Goal: Navigation & Orientation: Find specific page/section

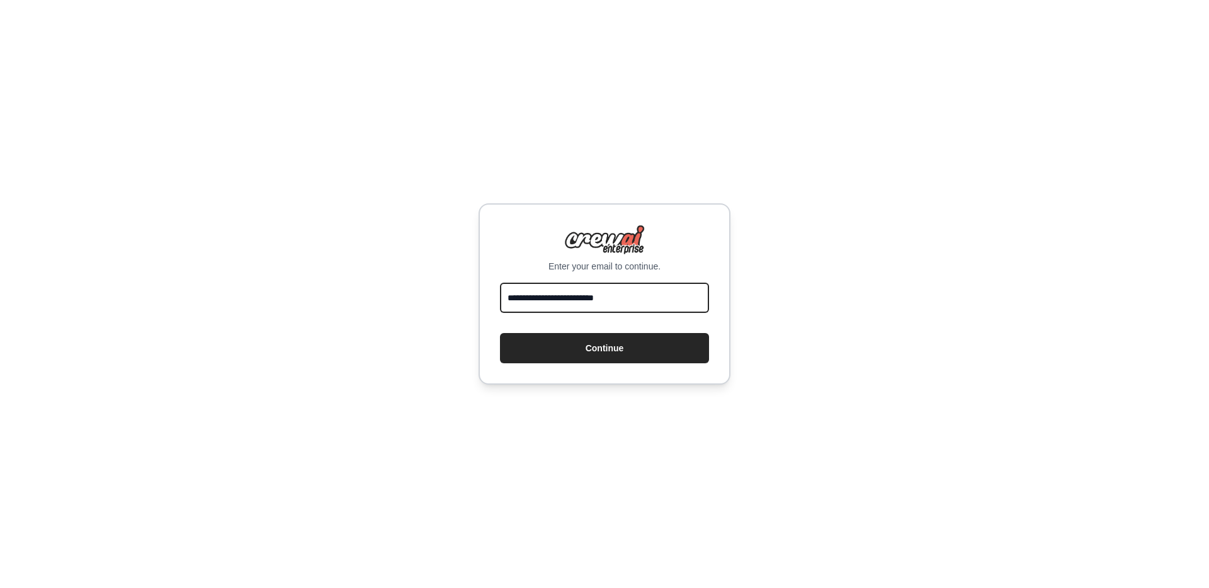
click at [543, 298] on input "**********" at bounding box center [604, 298] width 209 height 30
type input "**********"
click at [500, 333] on button "Continue" at bounding box center [604, 348] width 209 height 30
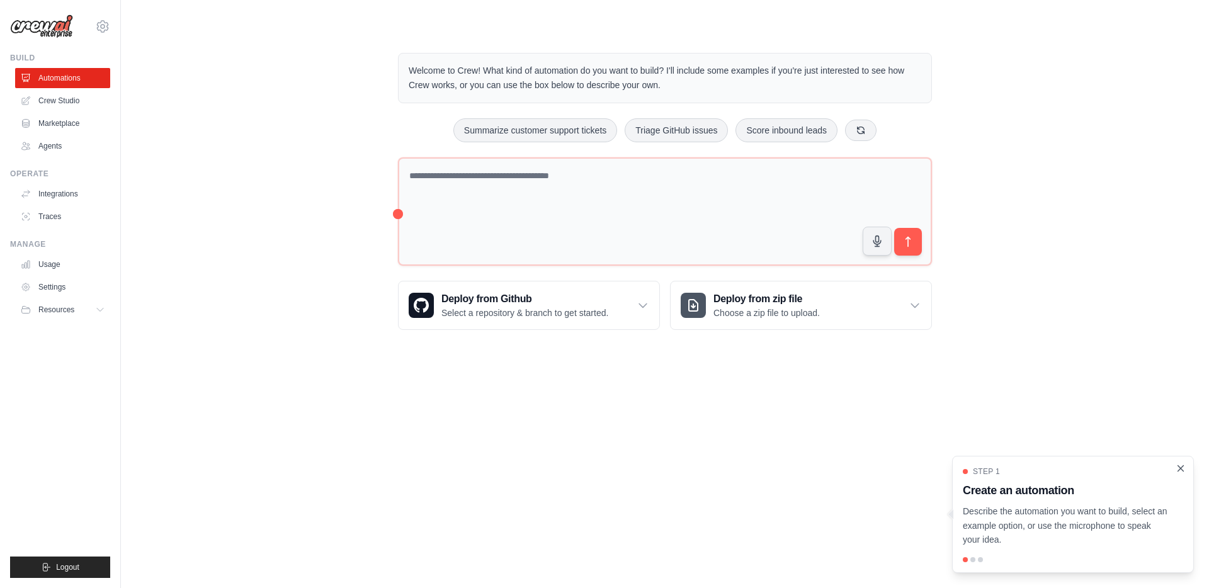
click at [1179, 465] on icon "Close walkthrough" at bounding box center [1180, 468] width 11 height 11
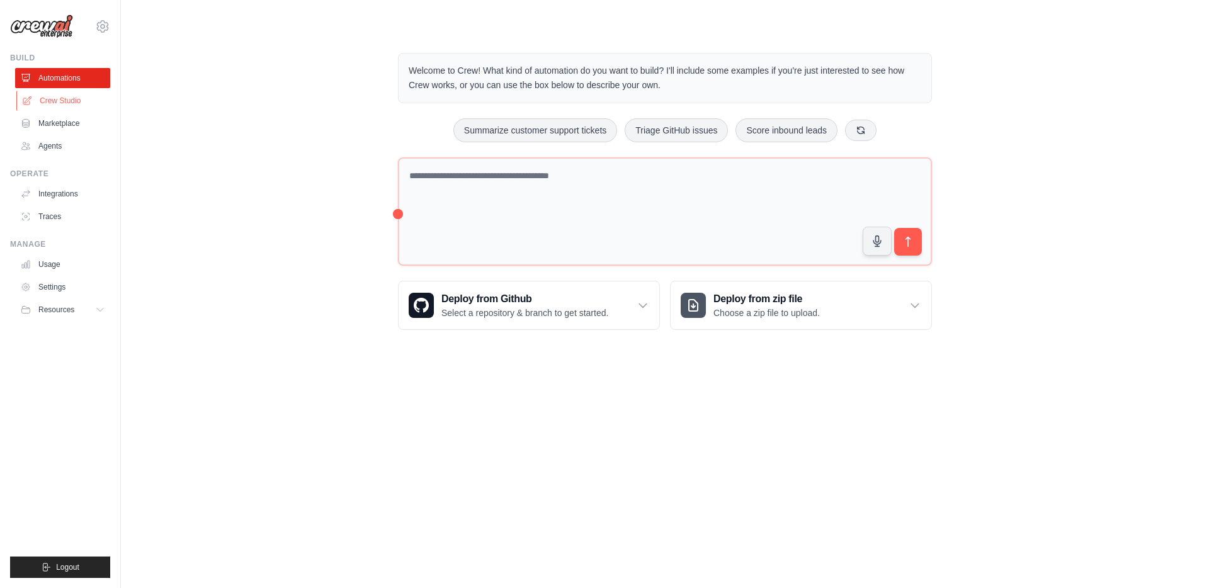
click at [41, 103] on link "Crew Studio" at bounding box center [63, 101] width 95 height 20
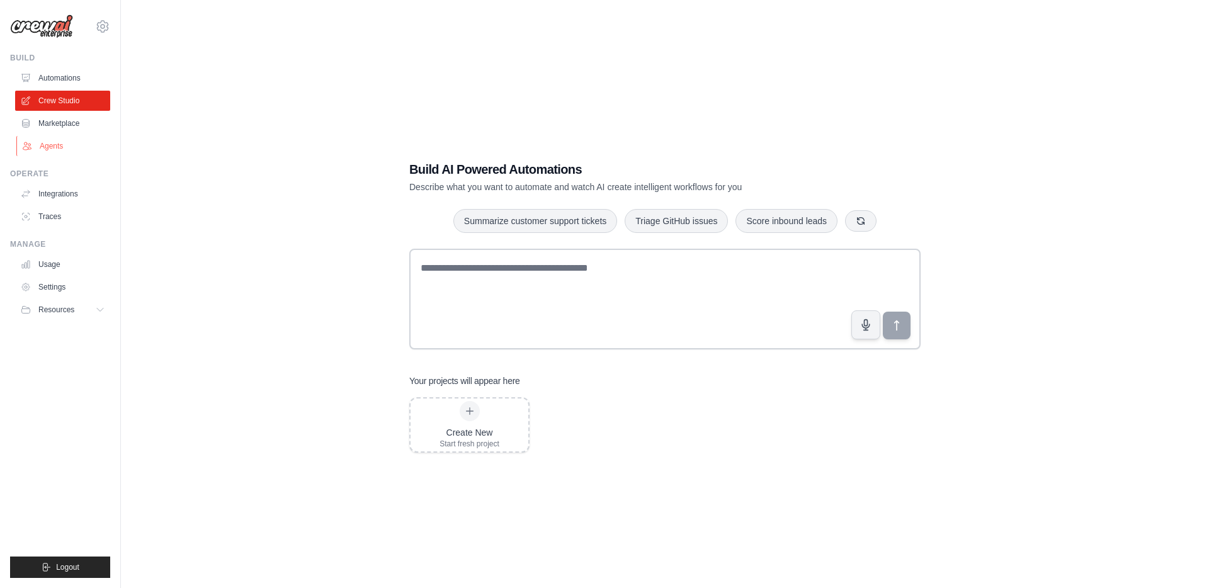
click at [50, 151] on link "Agents" at bounding box center [63, 146] width 95 height 20
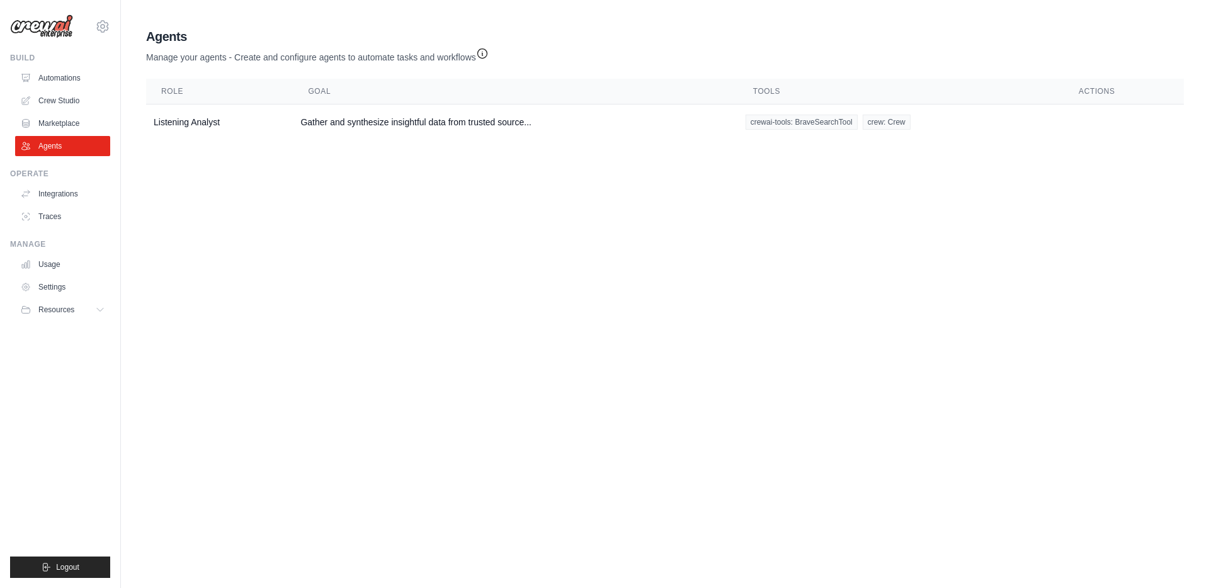
click at [484, 53] on icon "button" at bounding box center [481, 53] width 9 height 9
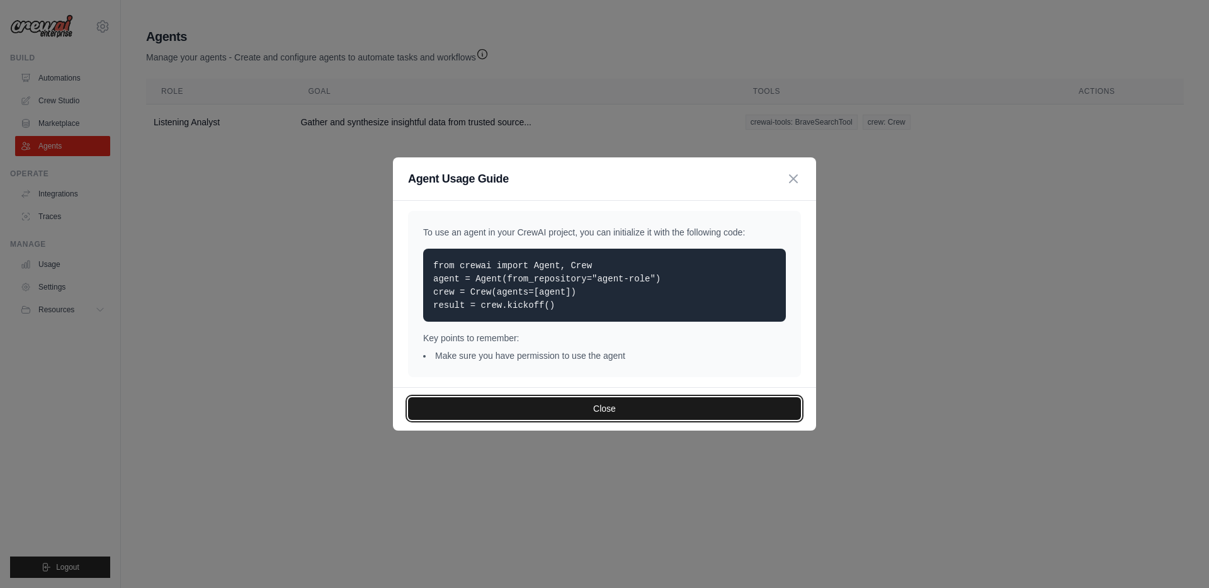
click at [614, 404] on button "Close" at bounding box center [604, 408] width 393 height 23
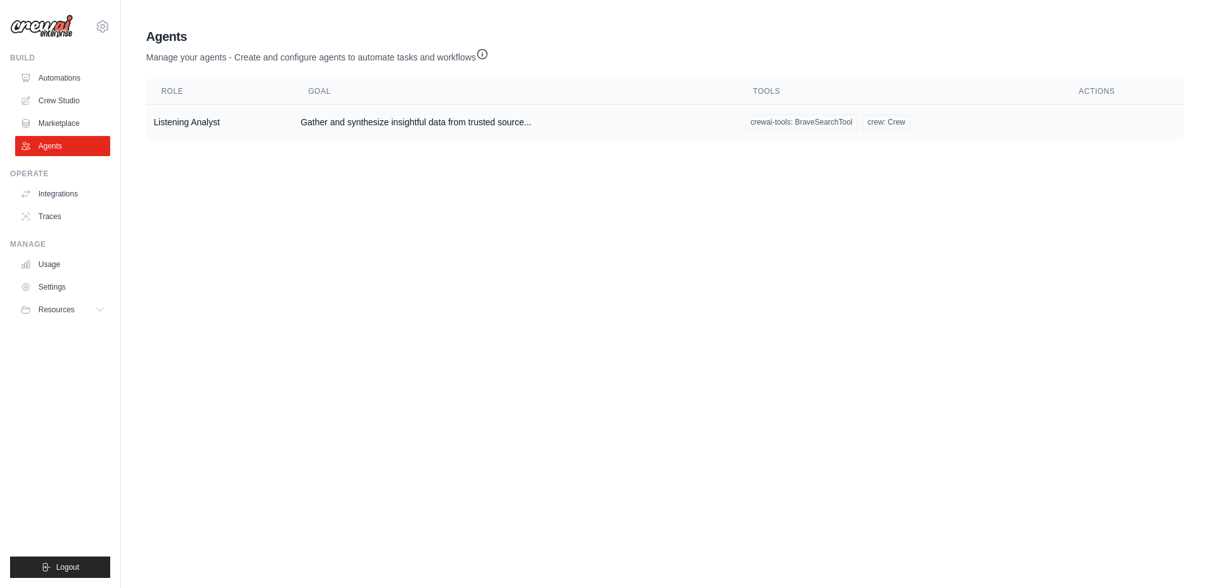
click at [339, 120] on td "Gather and synthesize insightful data from trusted source..." at bounding box center [515, 123] width 445 height 36
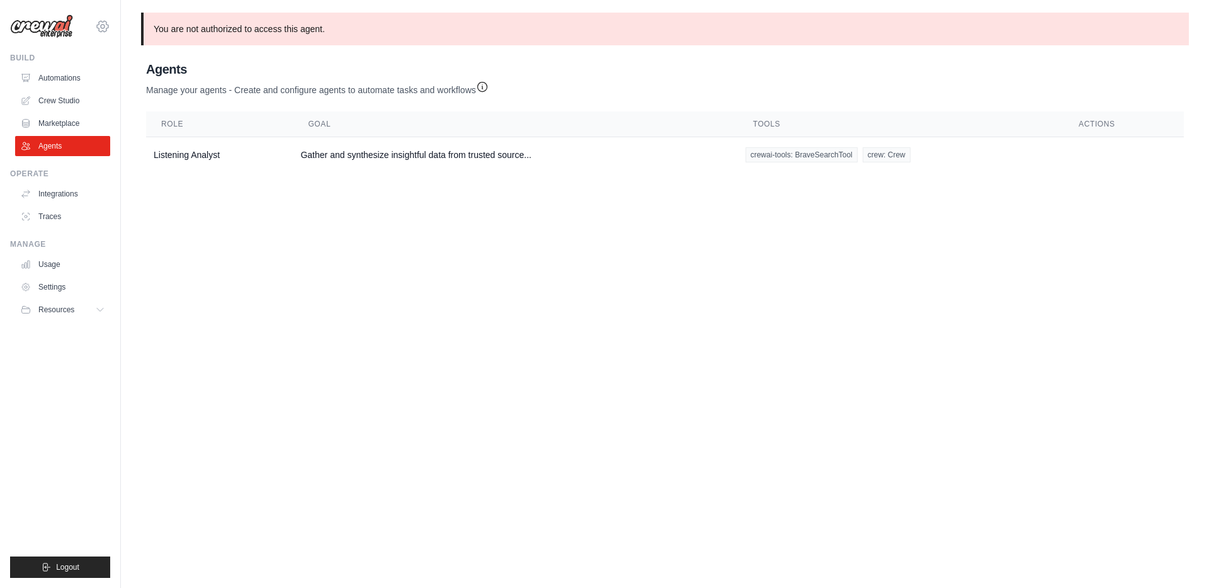
click at [103, 25] on icon at bounding box center [103, 27] width 4 height 4
click at [190, 232] on body "caroline.back@toasttab.com Settings Build Automations Crew Studio" at bounding box center [604, 294] width 1209 height 588
click at [103, 29] on icon at bounding box center [102, 26] width 15 height 15
click at [86, 86] on link "Settings" at bounding box center [102, 85] width 111 height 23
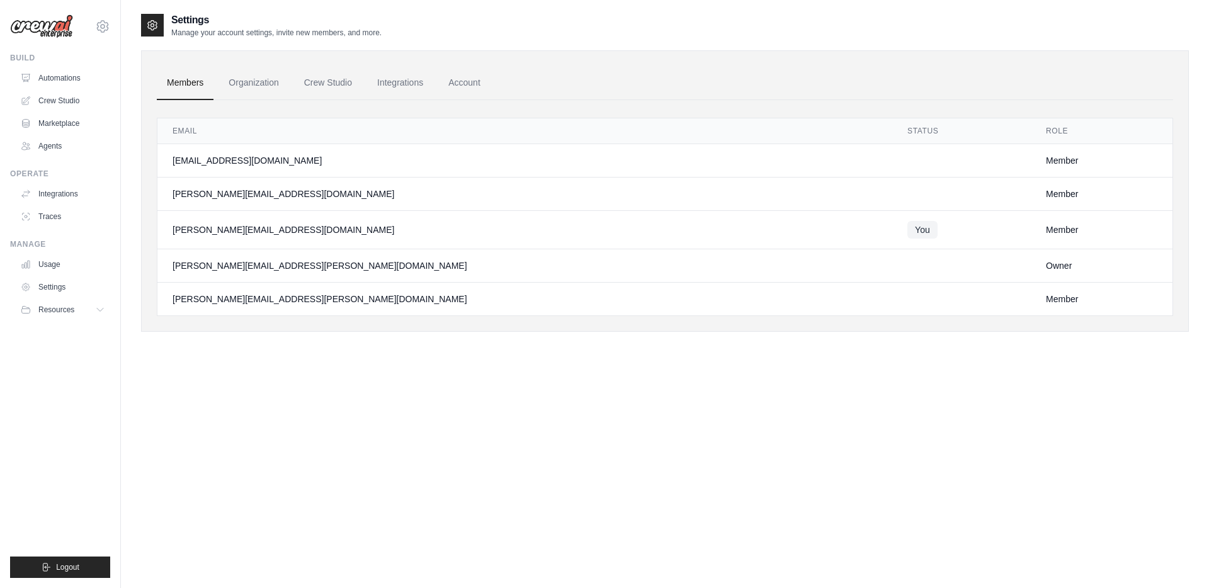
click at [907, 234] on span "You" at bounding box center [922, 230] width 30 height 18
click at [249, 81] on link "Organization" at bounding box center [253, 83] width 70 height 34
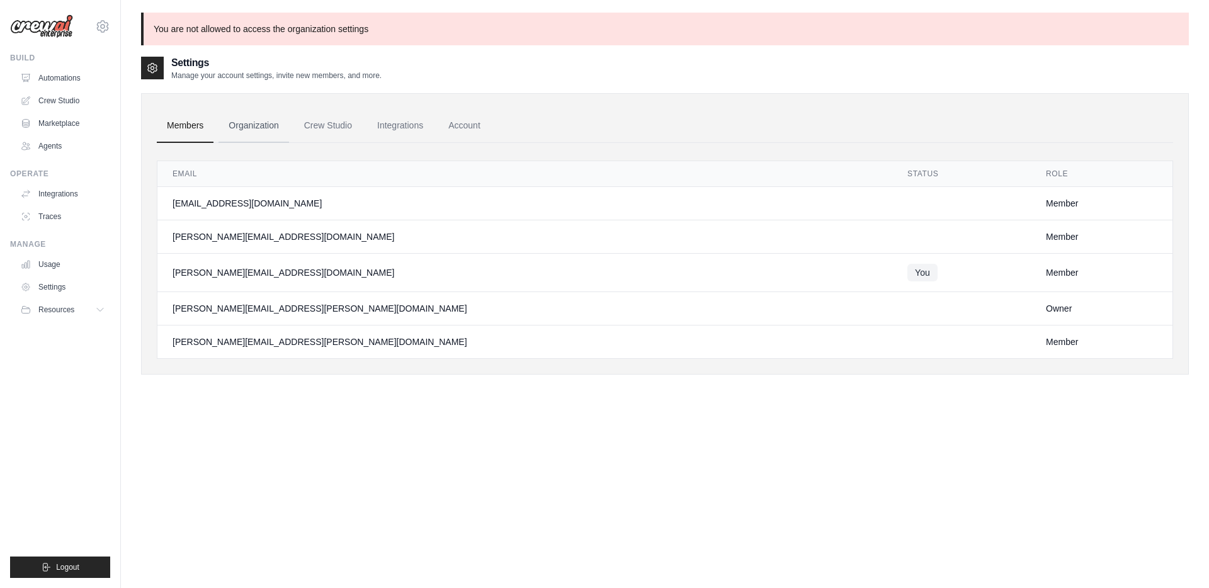
click at [259, 127] on link "Organization" at bounding box center [253, 126] width 70 height 34
click at [327, 126] on link "Crew Studio" at bounding box center [328, 126] width 68 height 34
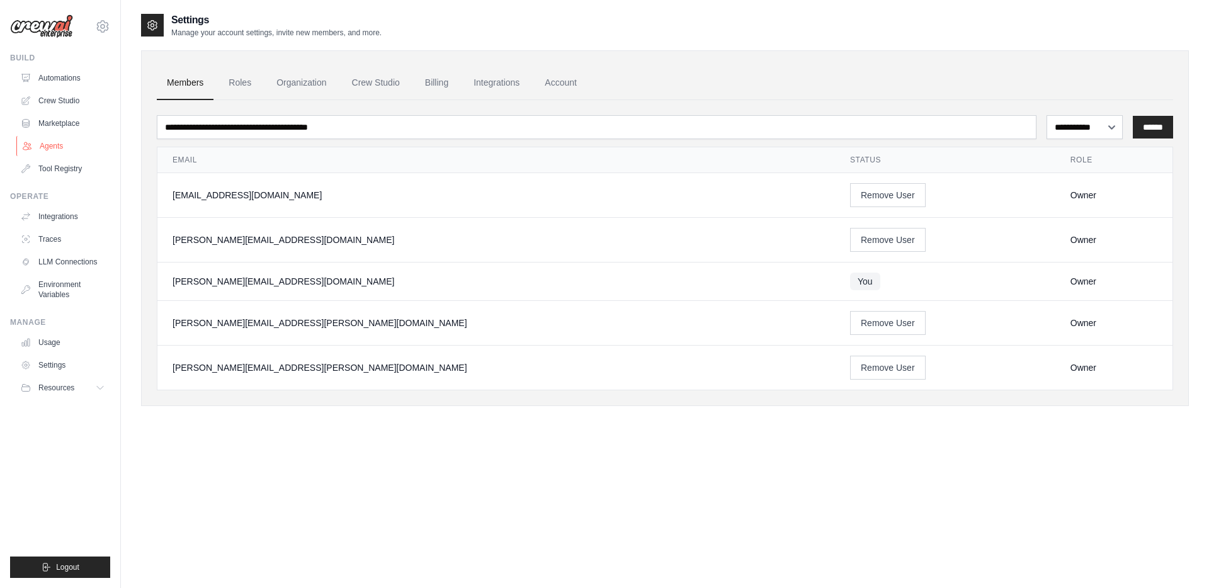
click at [48, 148] on link "Agents" at bounding box center [63, 146] width 95 height 20
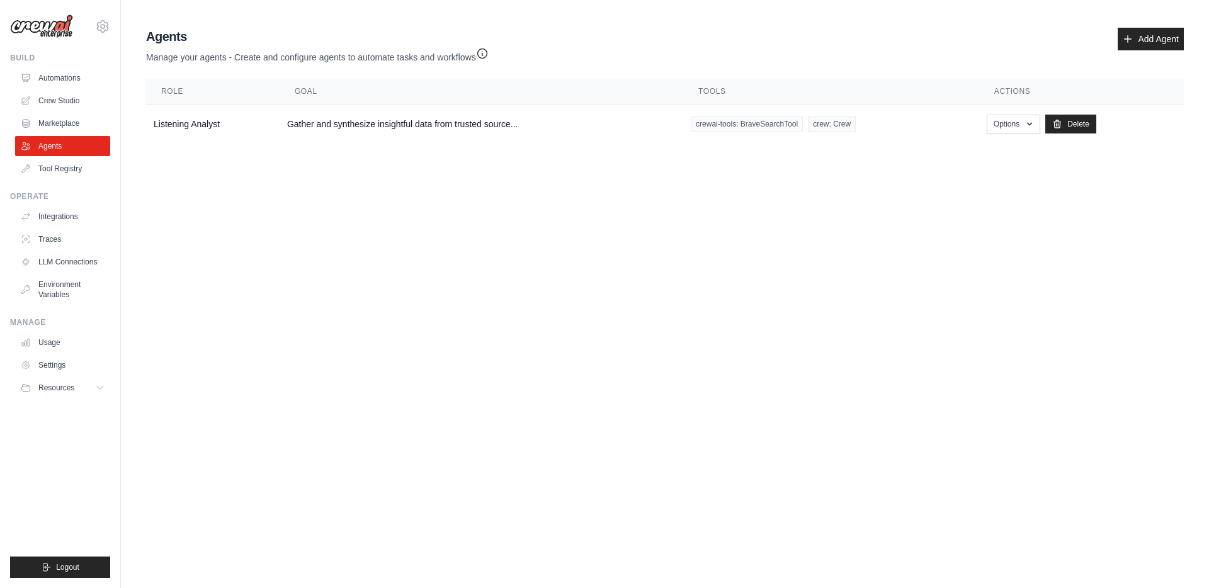
click at [484, 51] on icon "button" at bounding box center [482, 53] width 13 height 13
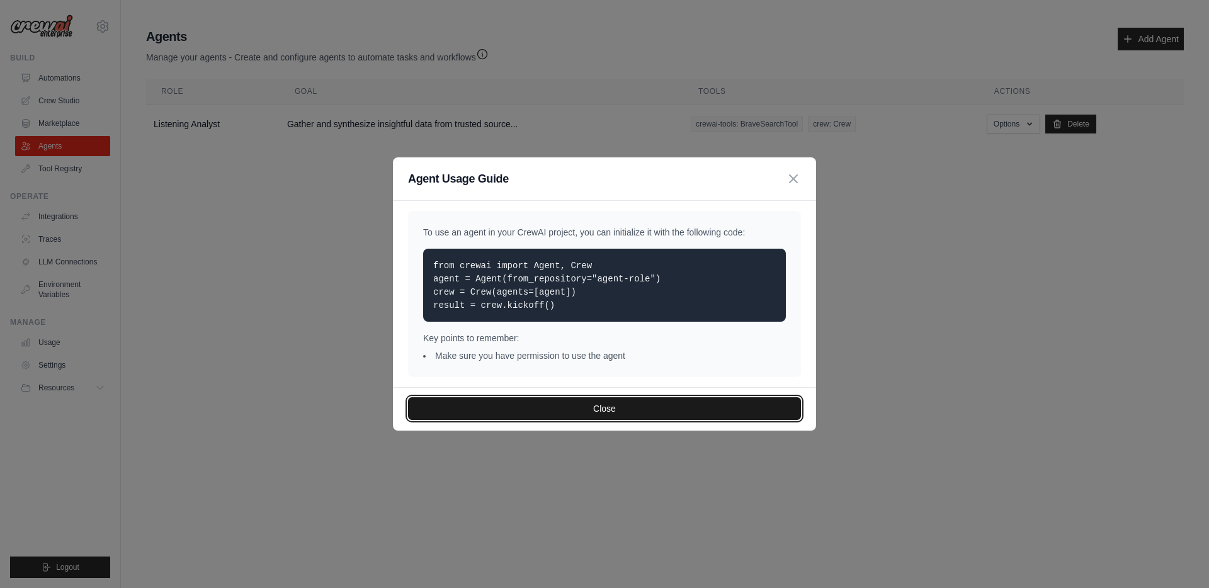
click at [648, 411] on button "Close" at bounding box center [604, 408] width 393 height 23
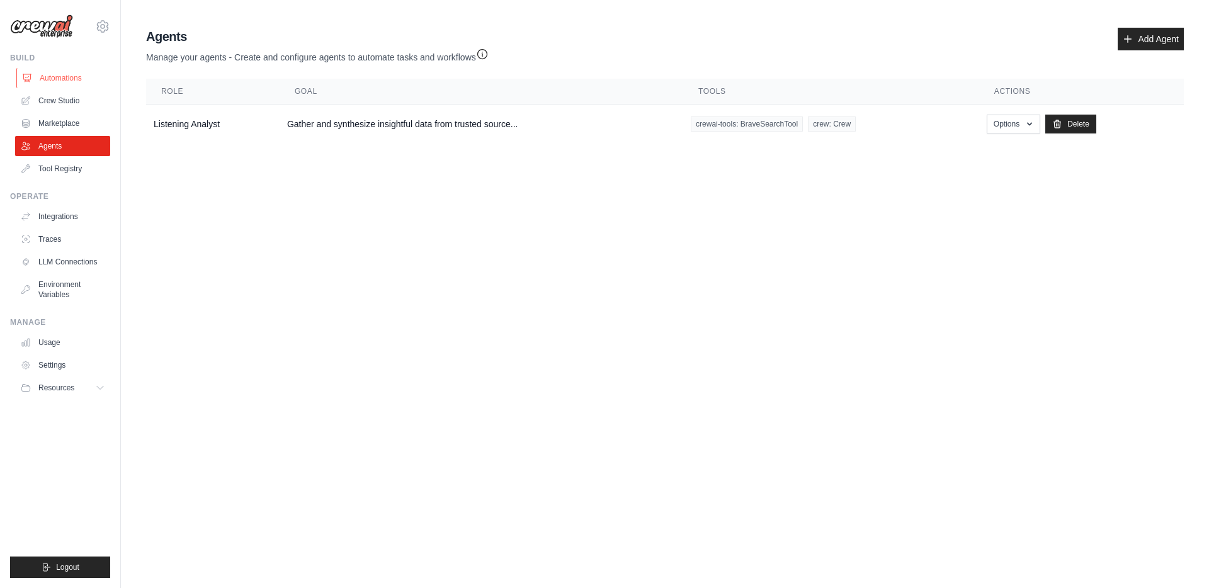
click at [62, 79] on link "Automations" at bounding box center [63, 78] width 95 height 20
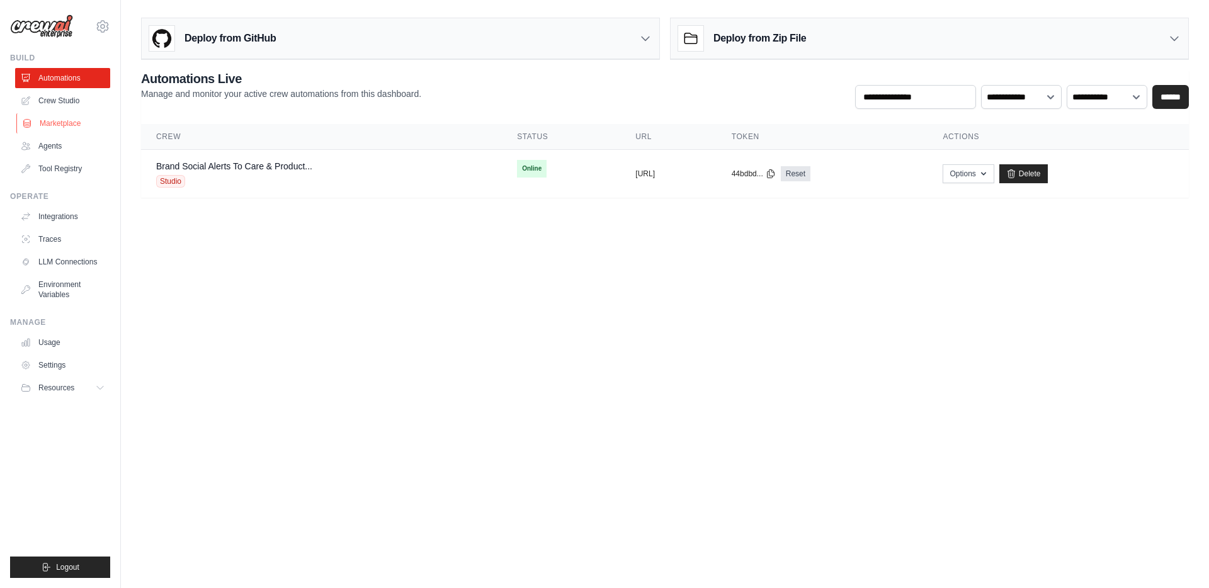
click at [93, 128] on link "Marketplace" at bounding box center [63, 123] width 95 height 20
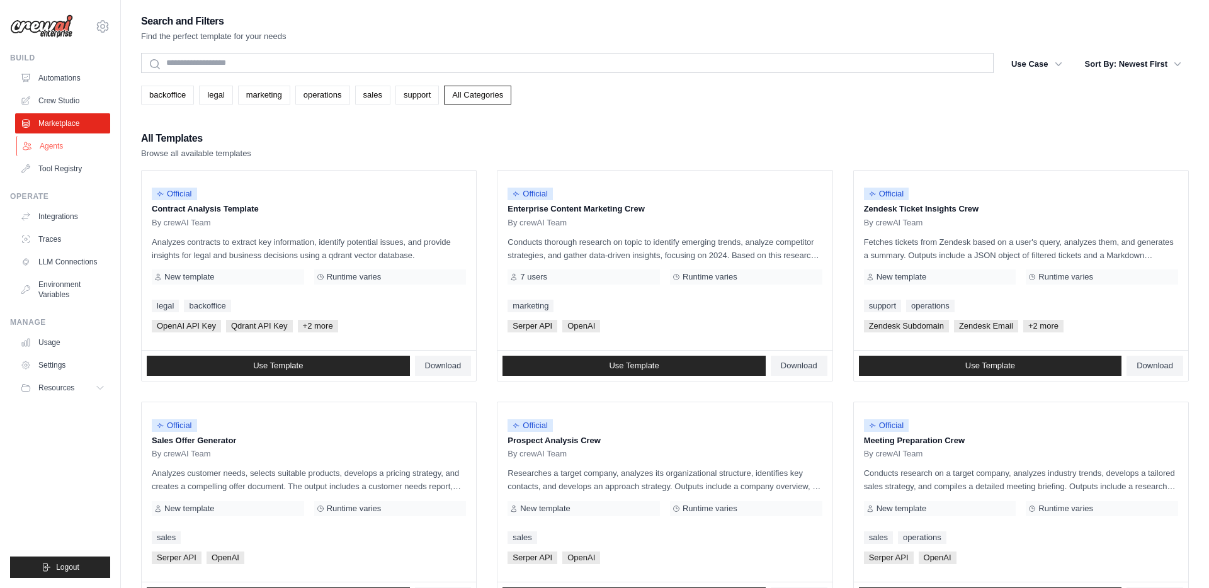
click at [84, 144] on link "Agents" at bounding box center [63, 146] width 95 height 20
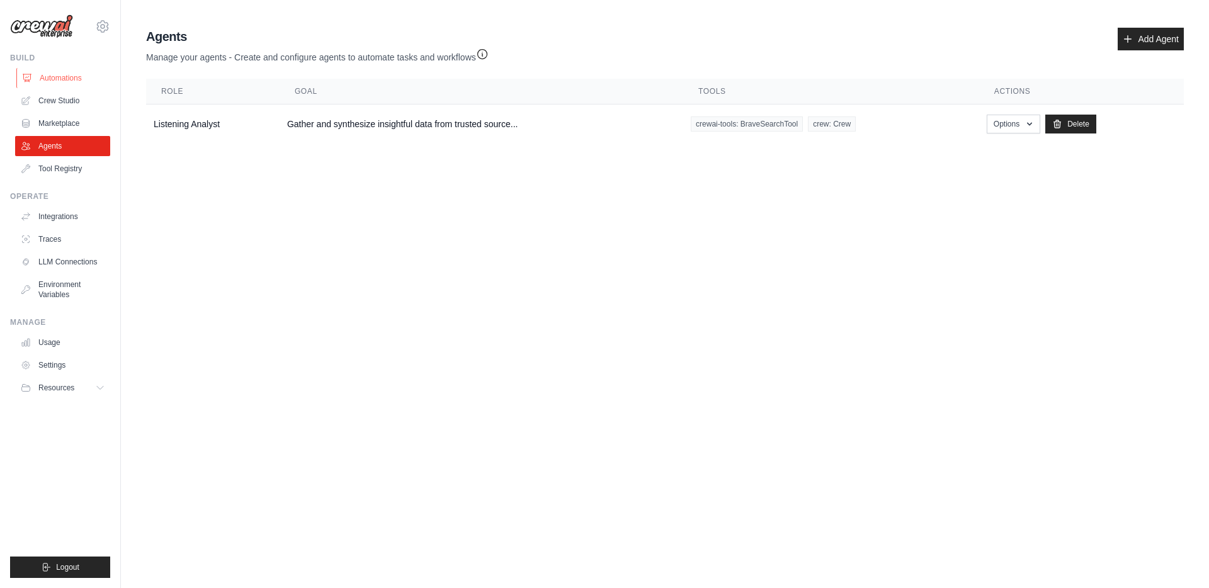
click at [65, 80] on link "Automations" at bounding box center [63, 78] width 95 height 20
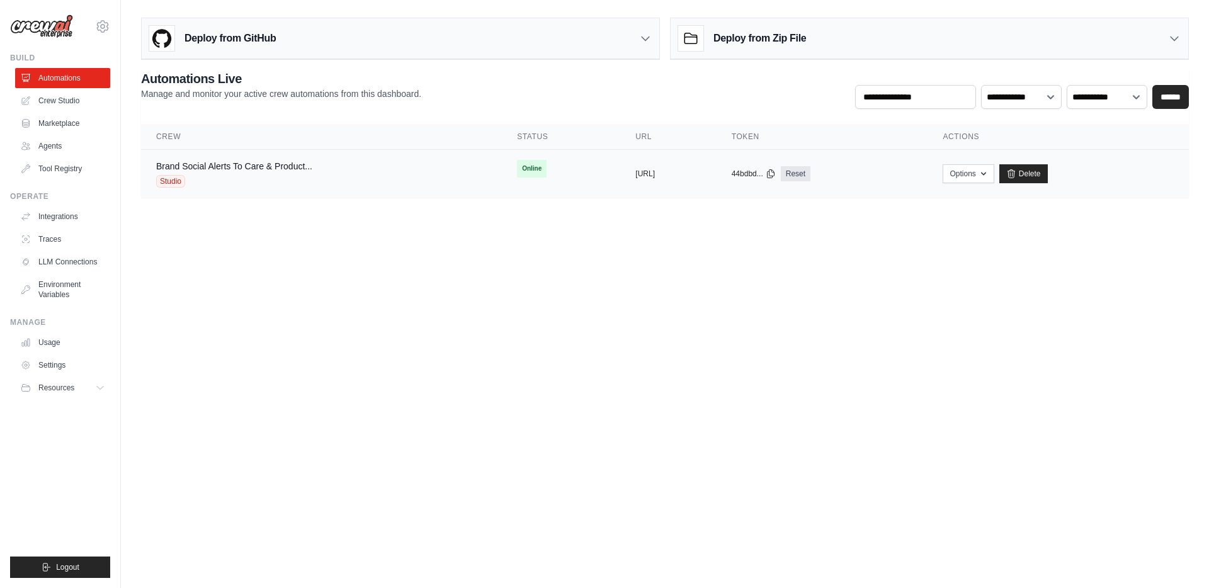
click at [250, 181] on div "Studio" at bounding box center [234, 181] width 156 height 13
click at [980, 237] on body "caroline.back@toasttab.com Settings Build Automations Crew Studio" at bounding box center [604, 294] width 1209 height 588
click at [48, 104] on link "Crew Studio" at bounding box center [63, 101] width 95 height 20
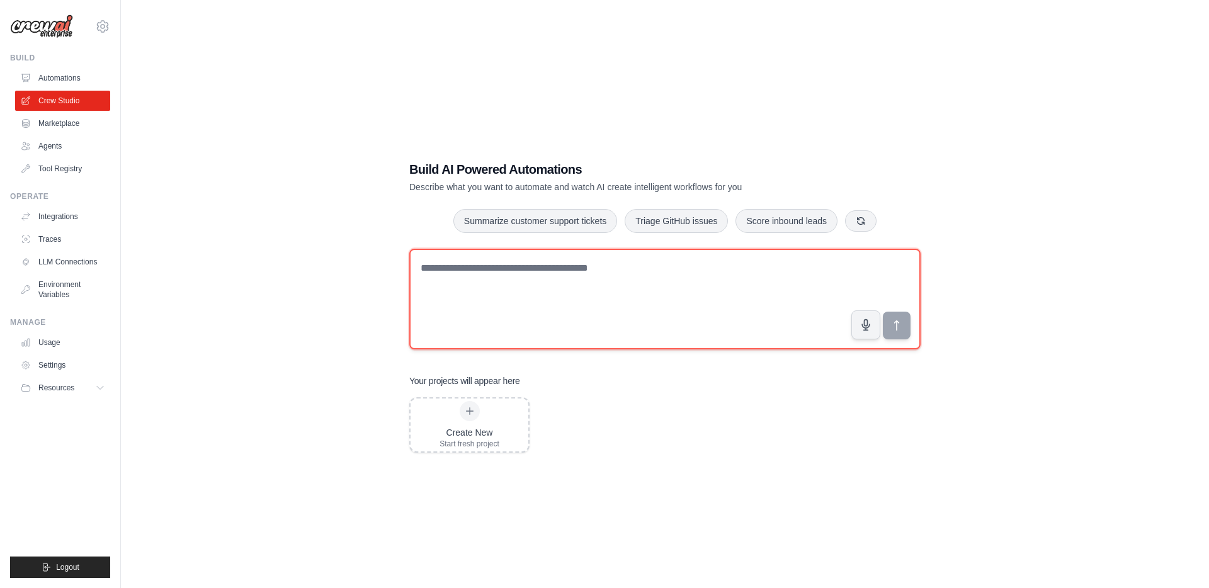
click at [502, 263] on textarea at bounding box center [664, 299] width 511 height 101
click at [448, 324] on textarea at bounding box center [664, 299] width 511 height 101
